Goal: Information Seeking & Learning: Learn about a topic

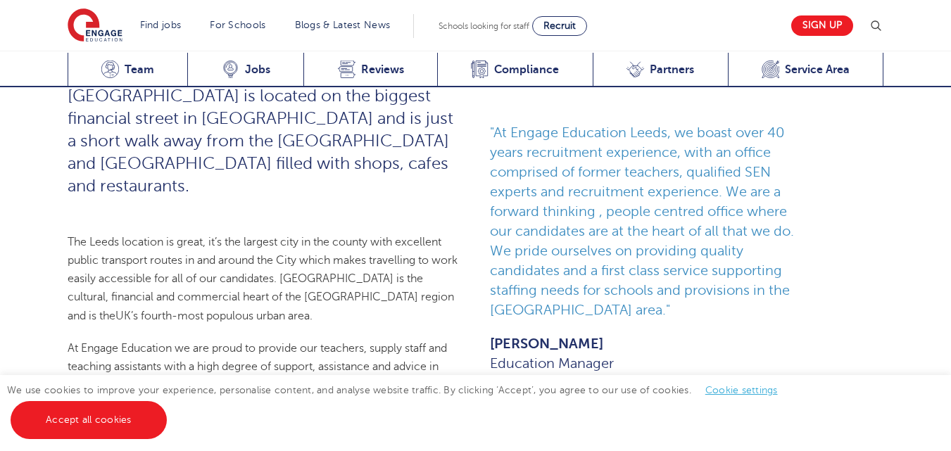
scroll to position [768, 0]
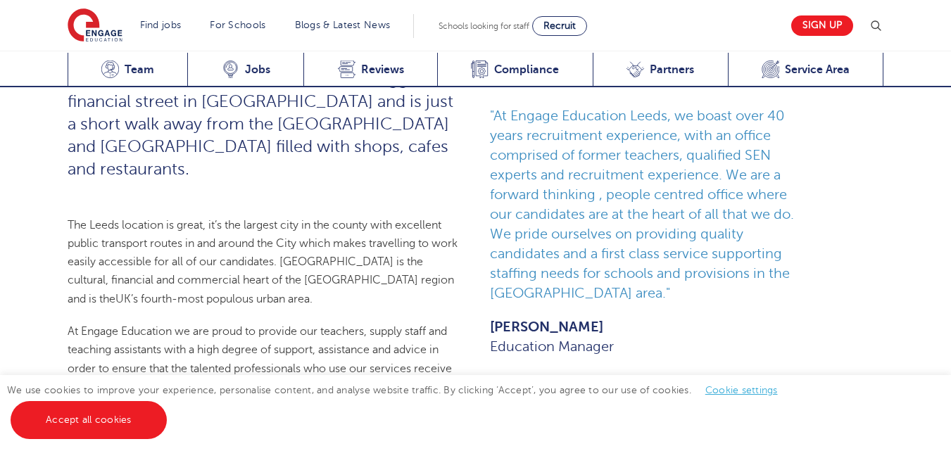
click at [115, 418] on link "Accept all cookies" at bounding box center [89, 420] width 156 height 38
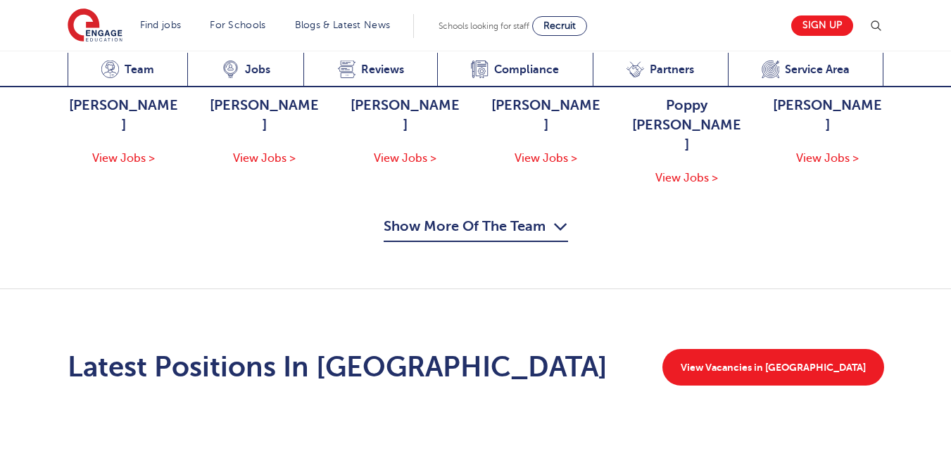
scroll to position [1817, 0]
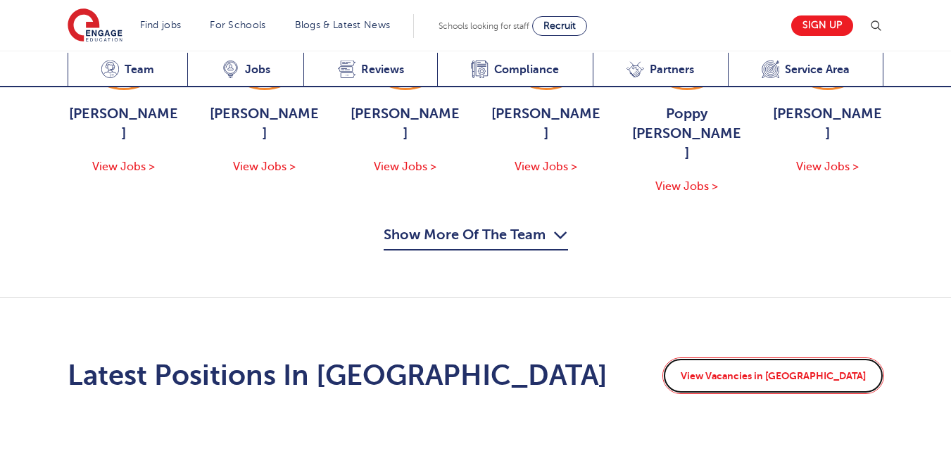
click at [800, 358] on link "View Vacancies in Leeds" at bounding box center [774, 376] width 222 height 37
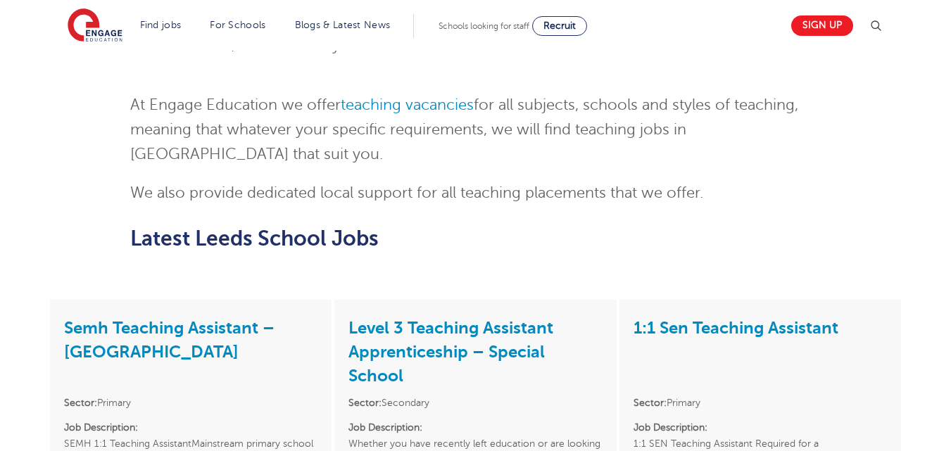
scroll to position [1680, 0]
